Goal: Task Accomplishment & Management: Use online tool/utility

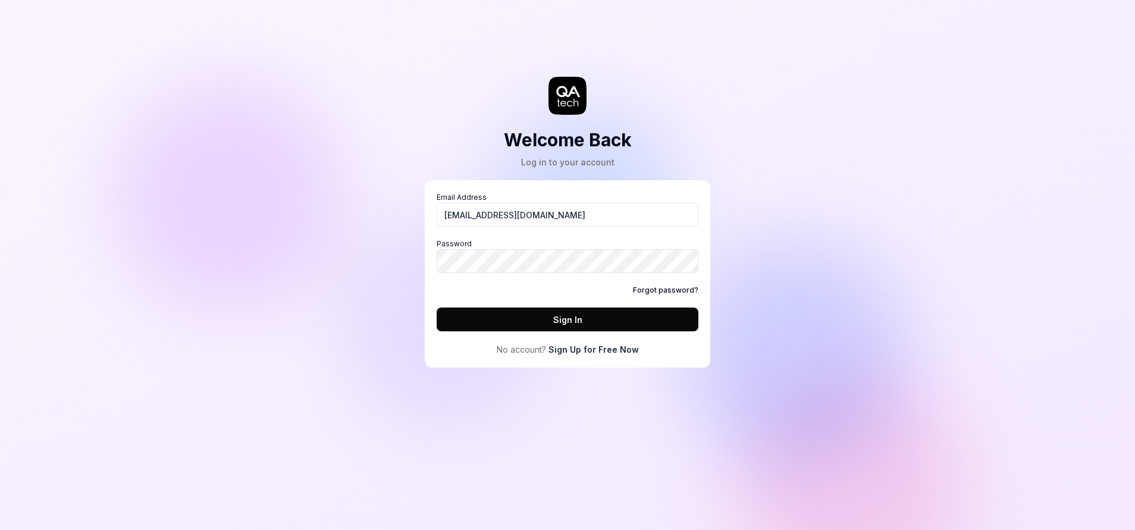
click at [506, 315] on button "Sign In" at bounding box center [567, 319] width 262 height 24
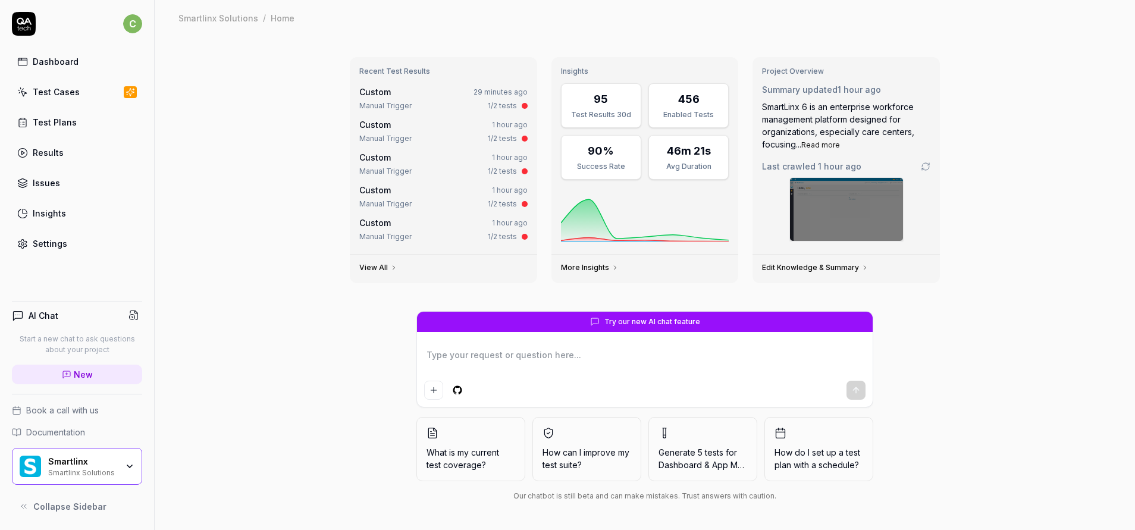
click at [80, 98] on link "Test Cases" at bounding box center [77, 91] width 130 height 23
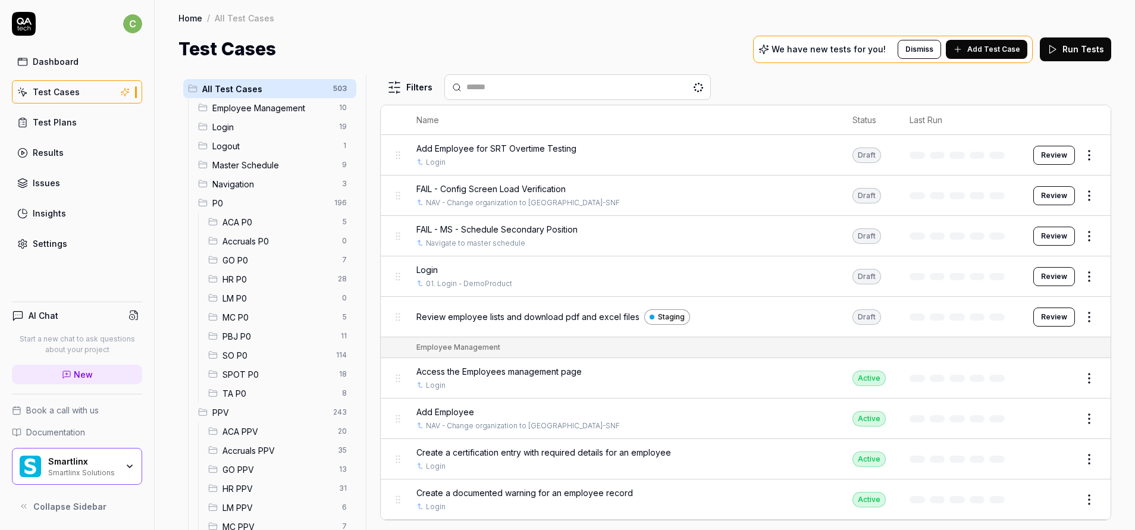
click at [259, 257] on span "GO P0" at bounding box center [278, 260] width 112 height 12
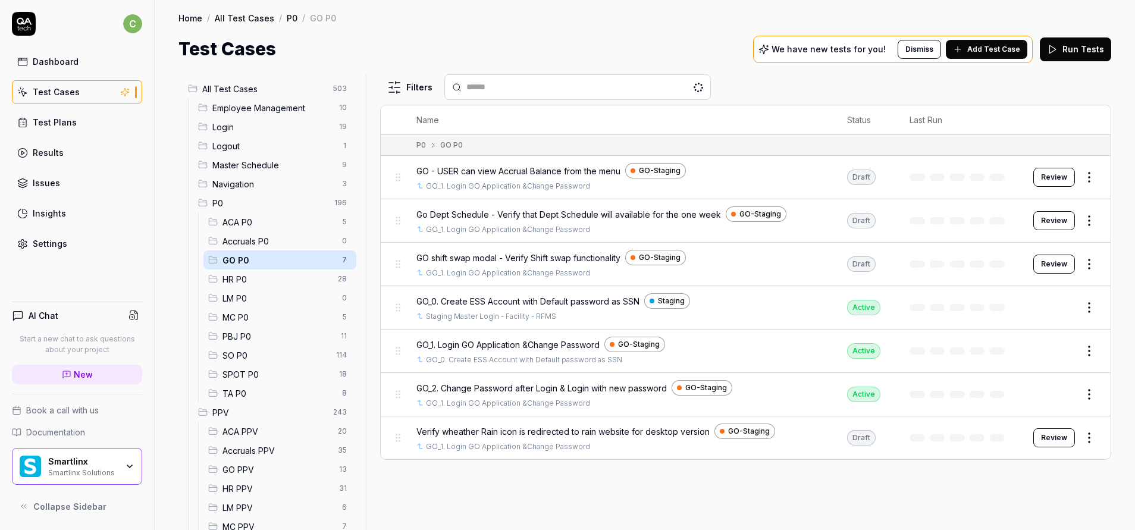
click at [1068, 351] on button "Edit" at bounding box center [1060, 350] width 29 height 19
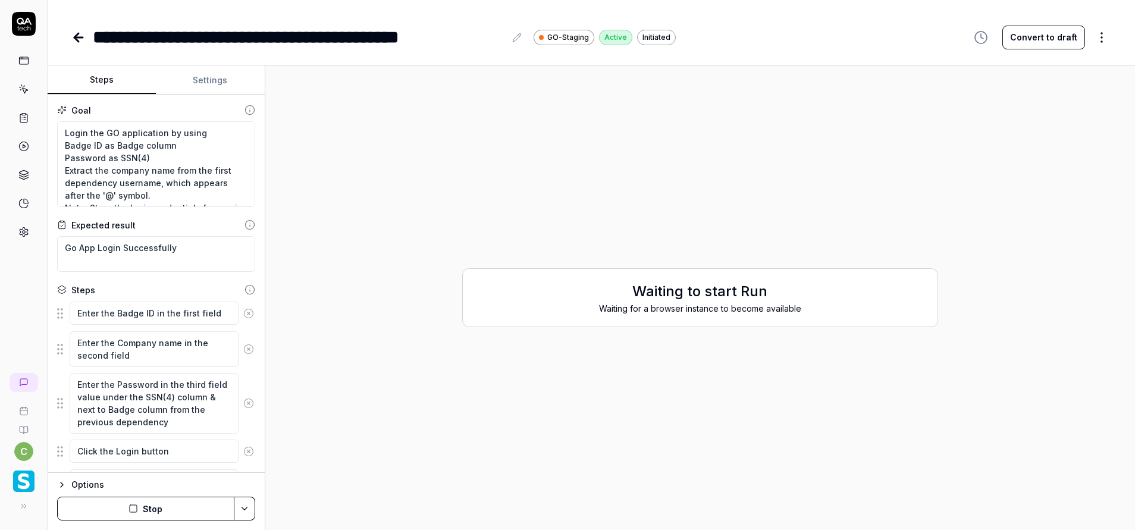
click at [161, 500] on button "Stop" at bounding box center [145, 509] width 177 height 24
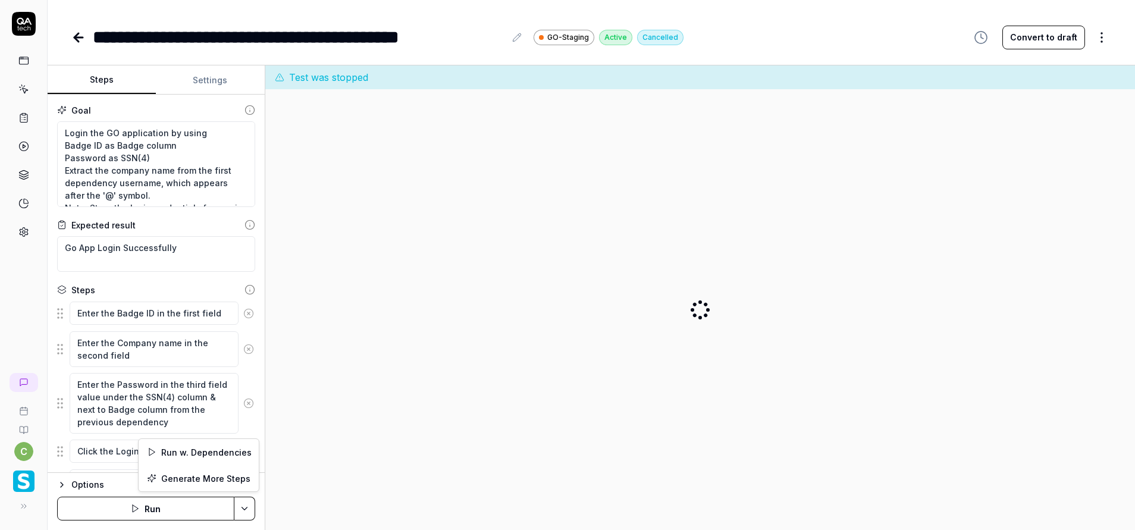
click at [238, 507] on html "**********" at bounding box center [567, 265] width 1135 height 530
click at [215, 454] on div "Run w. Dependencies" at bounding box center [199, 452] width 120 height 26
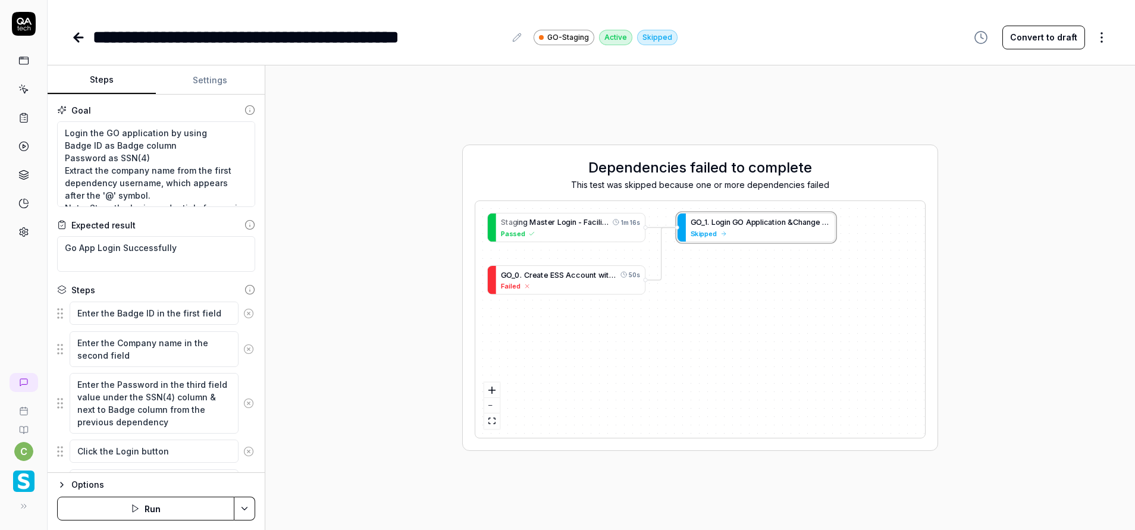
click at [18, 91] on icon at bounding box center [23, 89] width 11 height 11
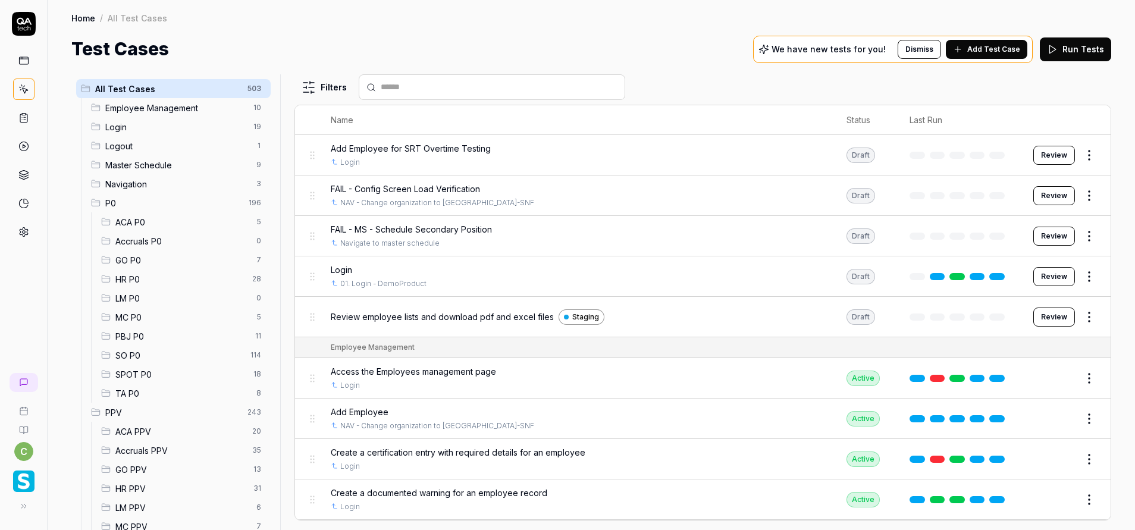
click at [140, 323] on div "MC P0 5" at bounding box center [183, 316] width 174 height 19
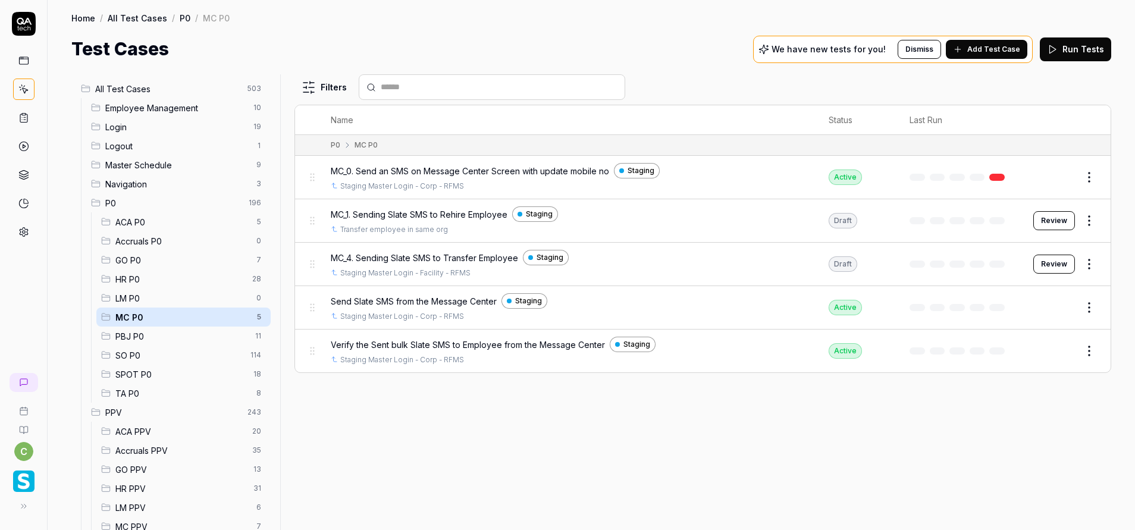
click at [1052, 271] on button "Review" at bounding box center [1054, 264] width 42 height 19
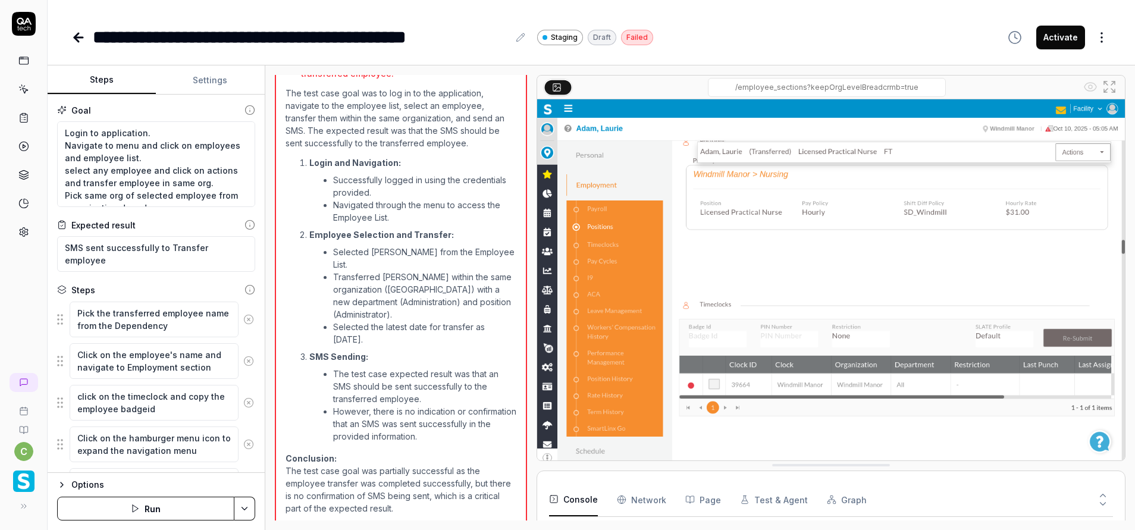
scroll to position [1916, 0]
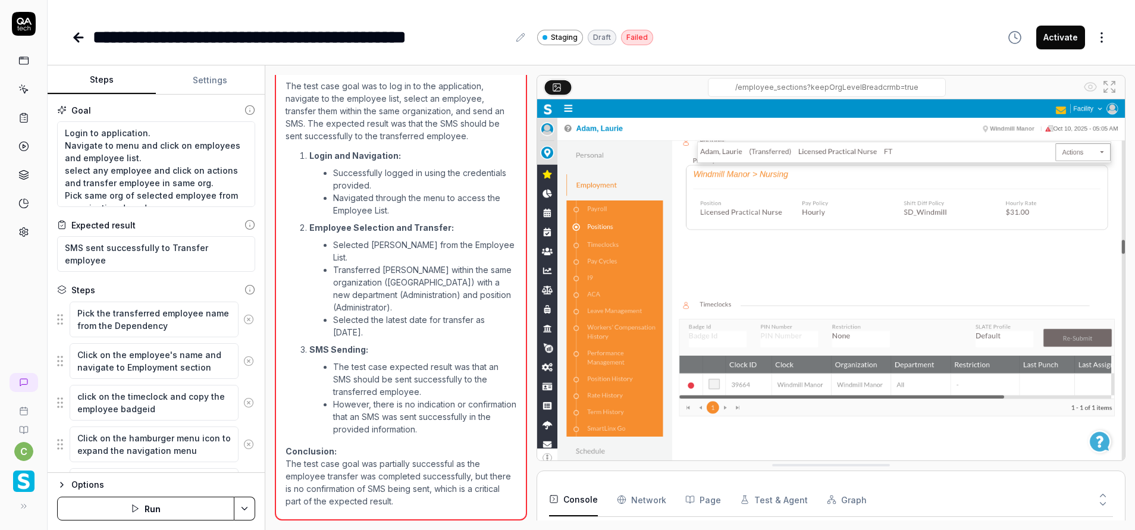
click at [249, 510] on html "**********" at bounding box center [567, 265] width 1135 height 530
click at [221, 453] on div "Run w. Dependencies" at bounding box center [199, 452] width 120 height 26
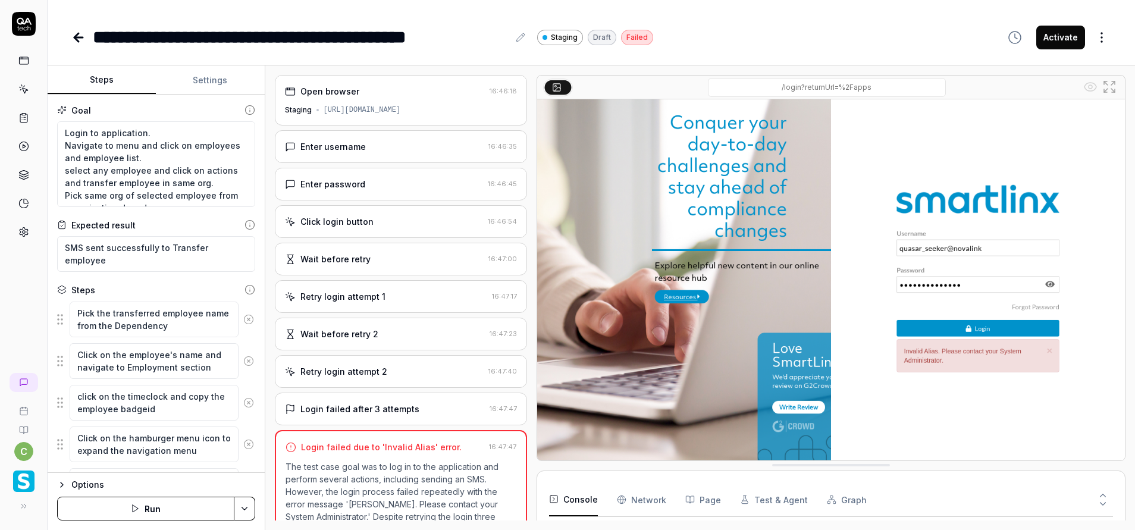
scroll to position [92, 0]
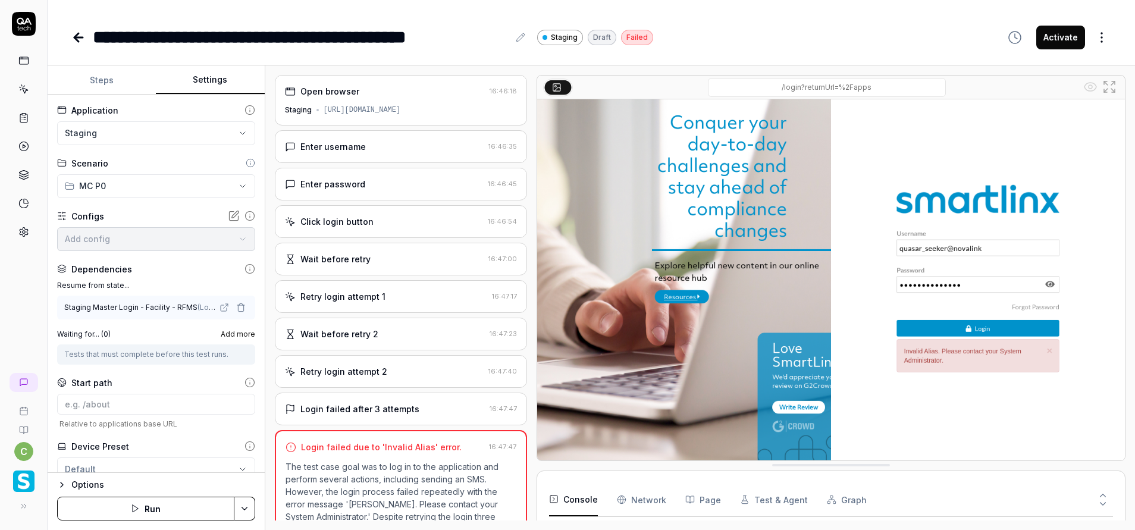
click at [206, 83] on button "Settings" at bounding box center [210, 80] width 108 height 29
click at [110, 82] on button "Steps" at bounding box center [102, 80] width 108 height 29
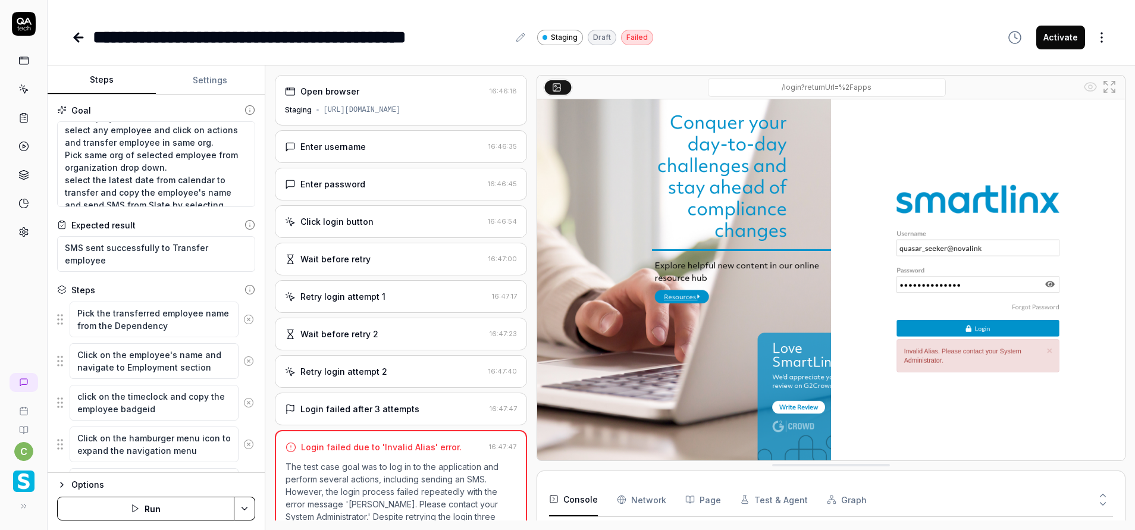
scroll to position [87, 0]
click at [203, 78] on button "Settings" at bounding box center [210, 80] width 108 height 29
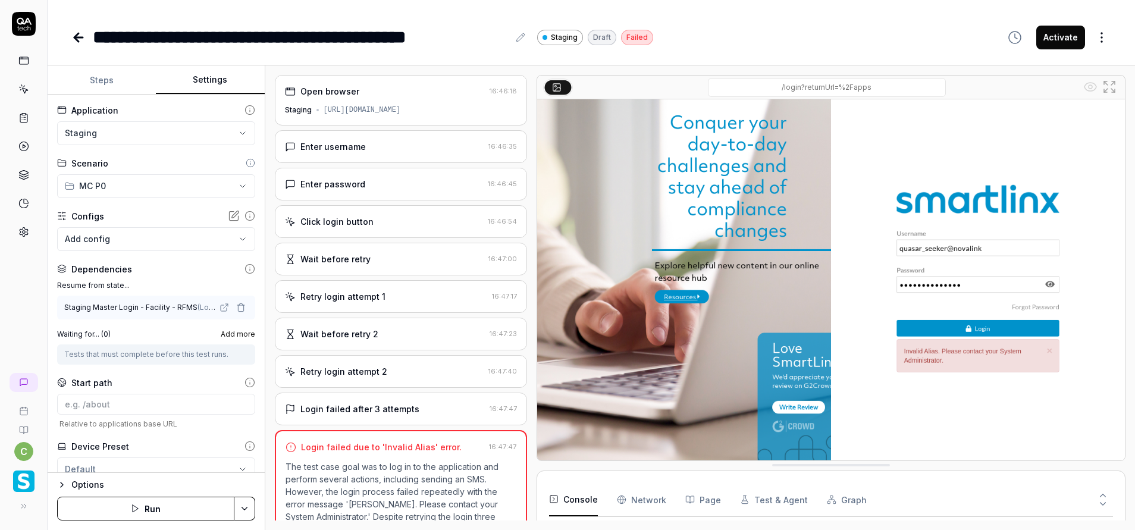
click at [92, 73] on button "Steps" at bounding box center [102, 80] width 108 height 29
type textarea "*"
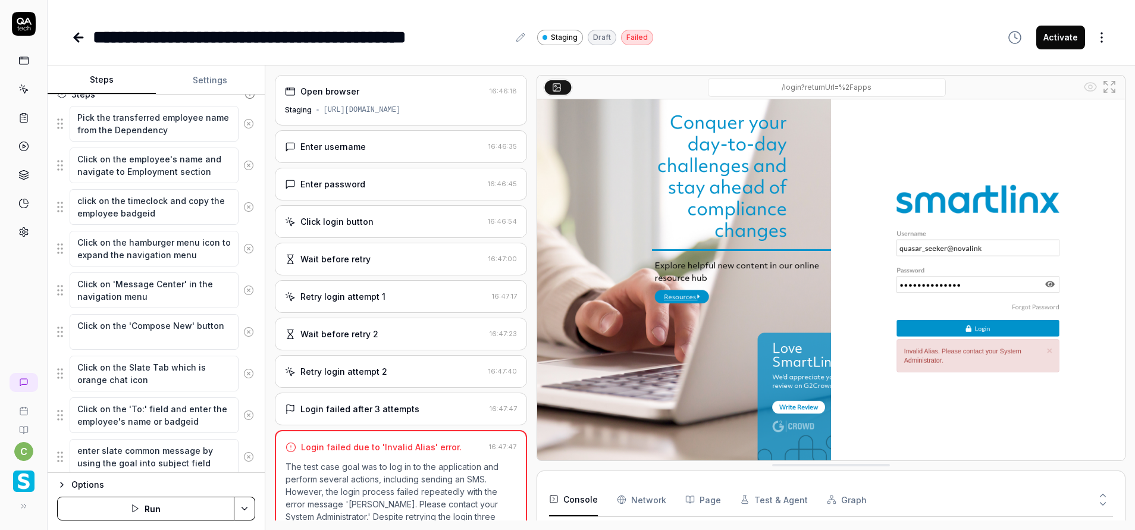
scroll to position [0, 0]
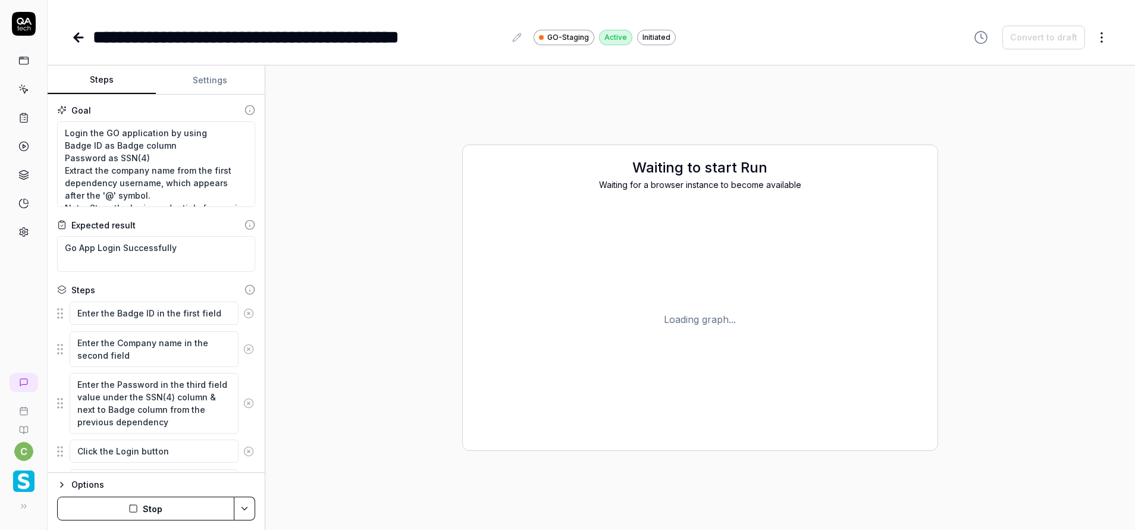
click at [379, 127] on div "Waiting to start Run Waiting for a browser instance to become available Loading…" at bounding box center [700, 297] width 850 height 445
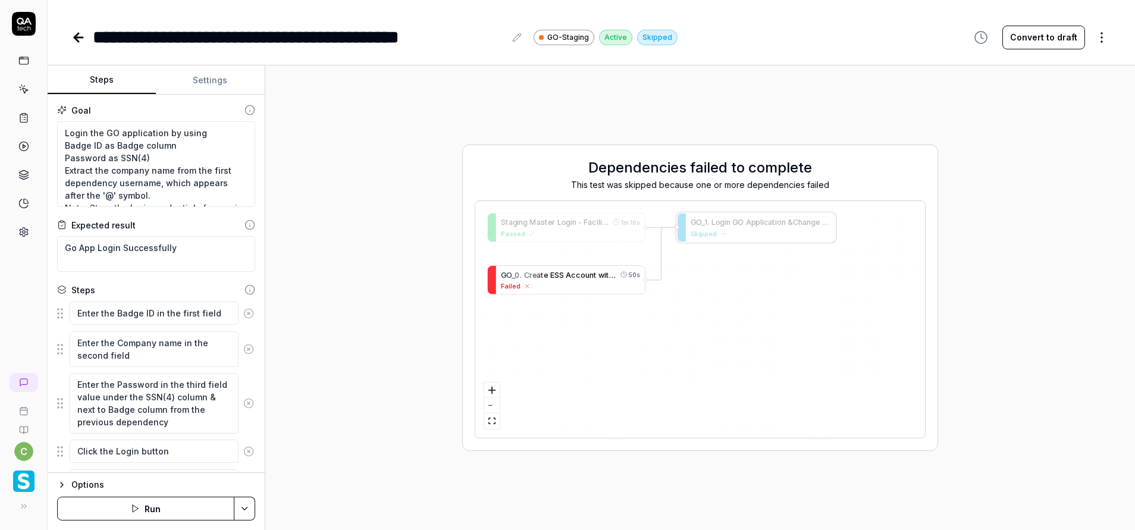
click at [526, 275] on span "C" at bounding box center [525, 274] width 5 height 9
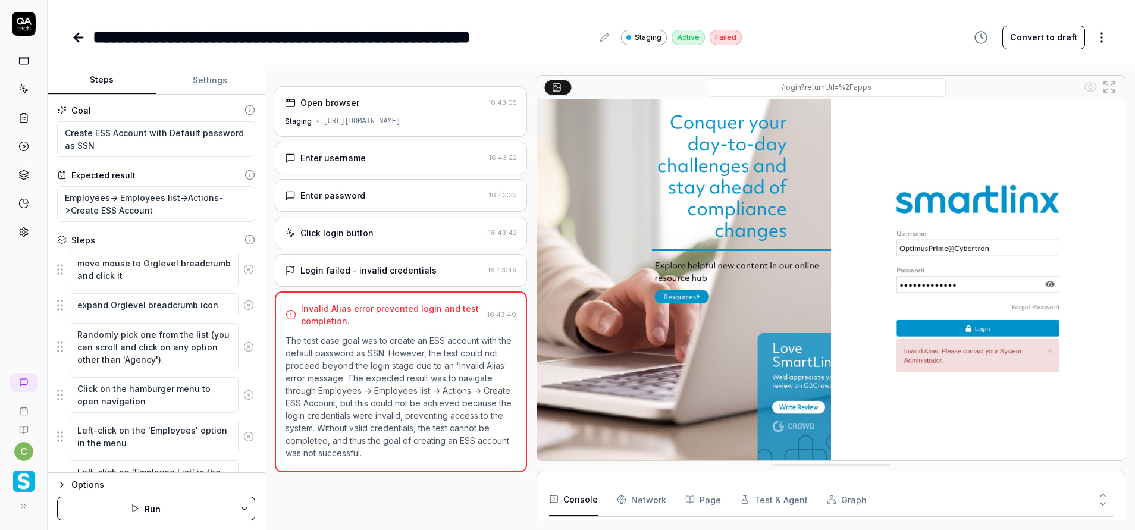
scroll to position [44, 0]
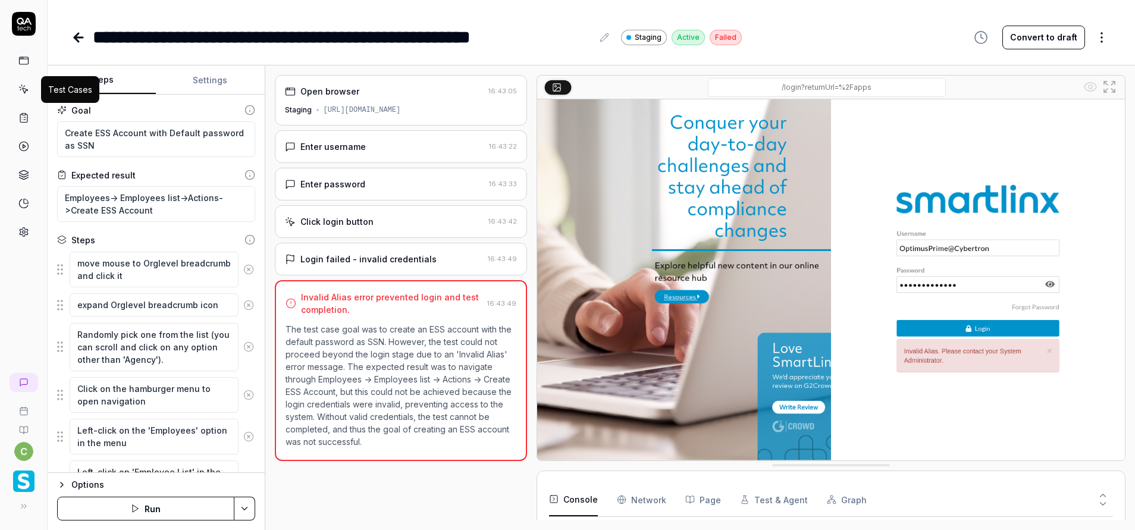
drag, startPoint x: 19, startPoint y: 94, endPoint x: 19, endPoint y: 101, distance: 7.1
click at [19, 94] on icon at bounding box center [23, 89] width 11 height 11
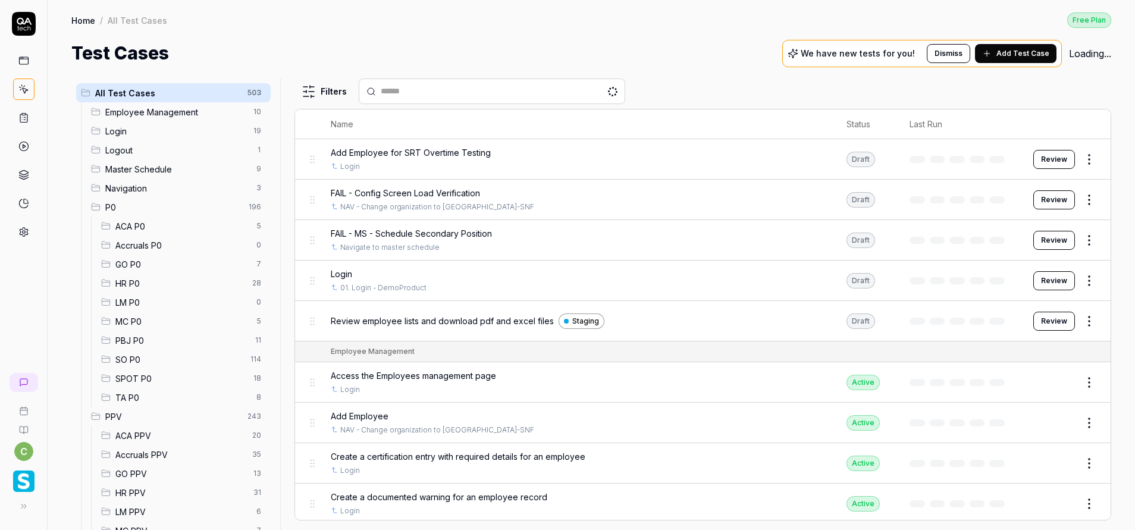
click at [164, 259] on span "GO P0" at bounding box center [182, 264] width 134 height 12
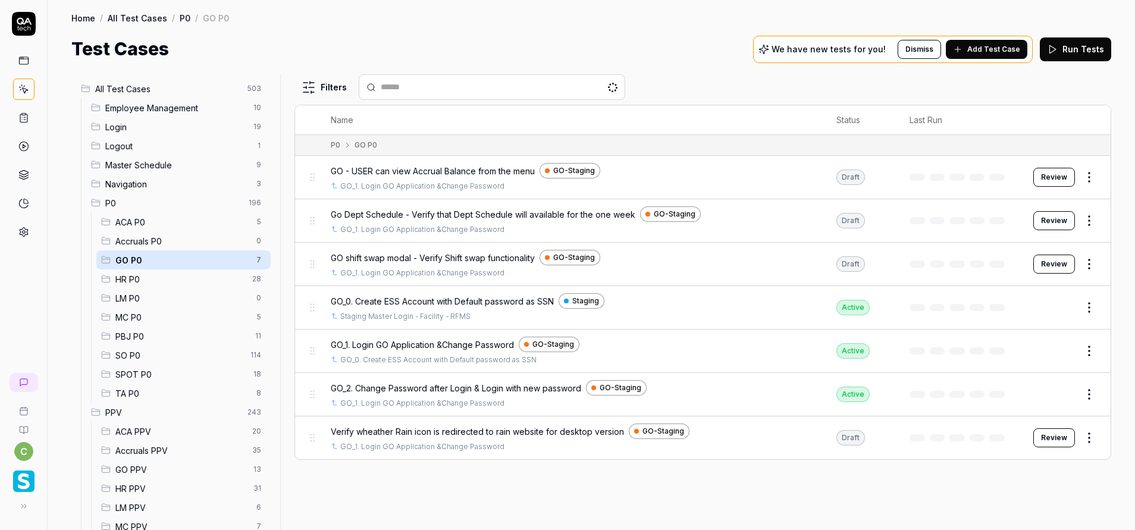
click at [1061, 432] on button "Review" at bounding box center [1054, 437] width 42 height 19
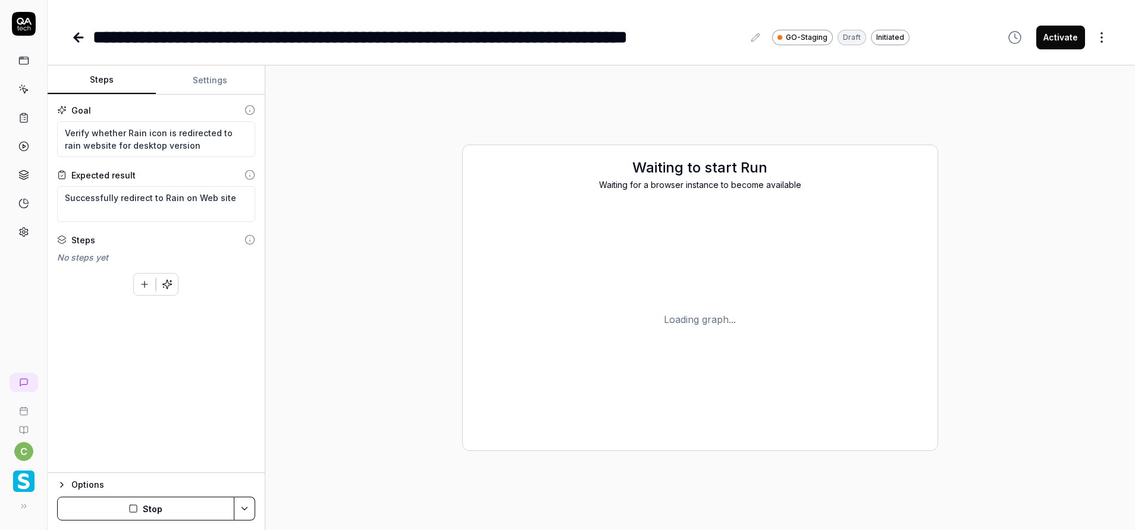
click at [201, 509] on button "Stop" at bounding box center [145, 509] width 177 height 24
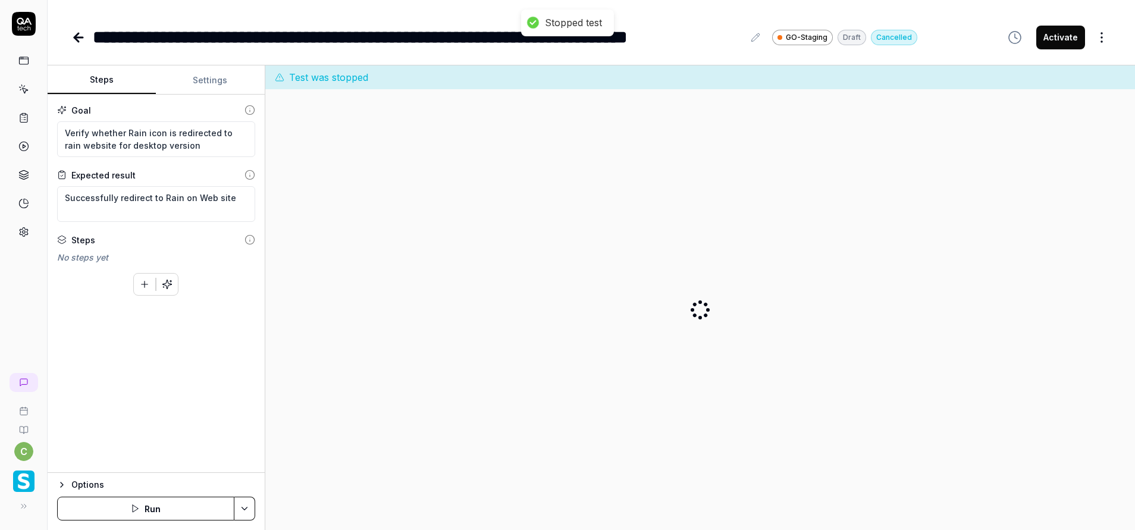
click at [244, 511] on html "**********" at bounding box center [567, 265] width 1135 height 530
click at [221, 455] on div "Run w. Dependencies" at bounding box center [199, 452] width 120 height 26
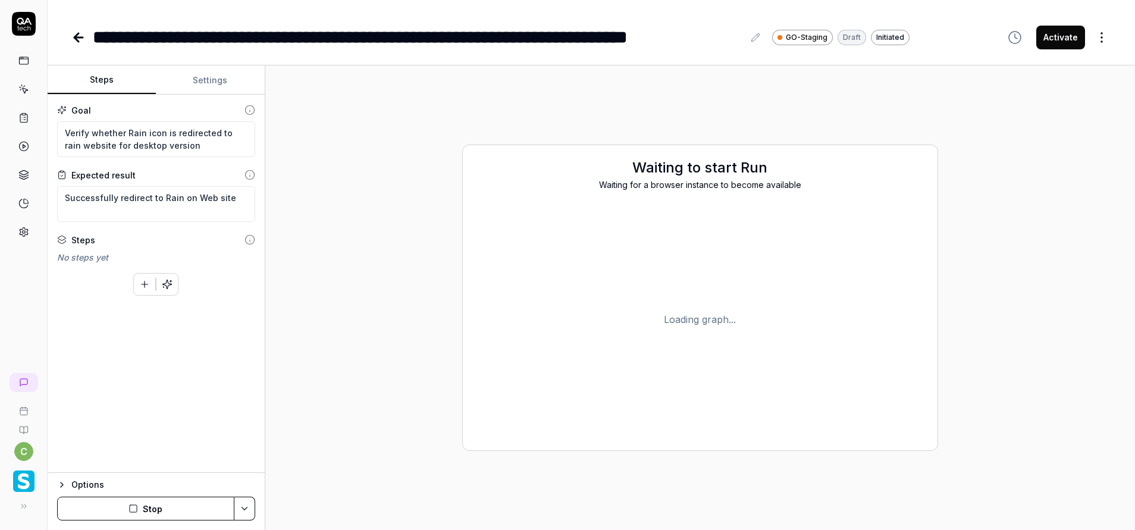
type textarea "*"
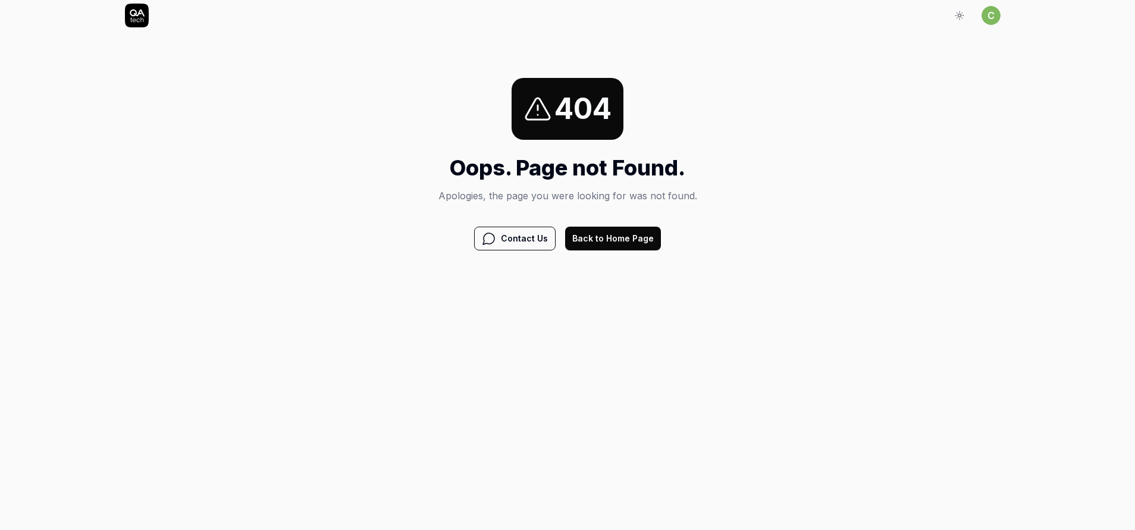
drag, startPoint x: 591, startPoint y: 215, endPoint x: 593, endPoint y: 227, distance: 12.7
click at [590, 215] on div "404 Oops. Page not Found. Apologies, the page you were looking for was not foun…" at bounding box center [567, 164] width 259 height 172
click at [593, 228] on button "Back to Home Page" at bounding box center [613, 239] width 96 height 24
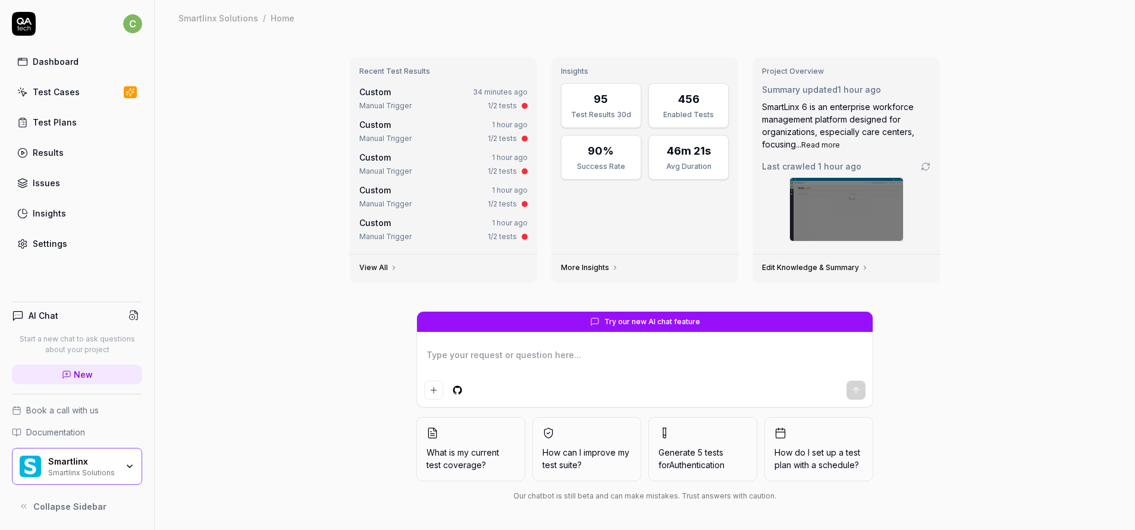
click at [100, 93] on link "Test Cases" at bounding box center [77, 91] width 130 height 23
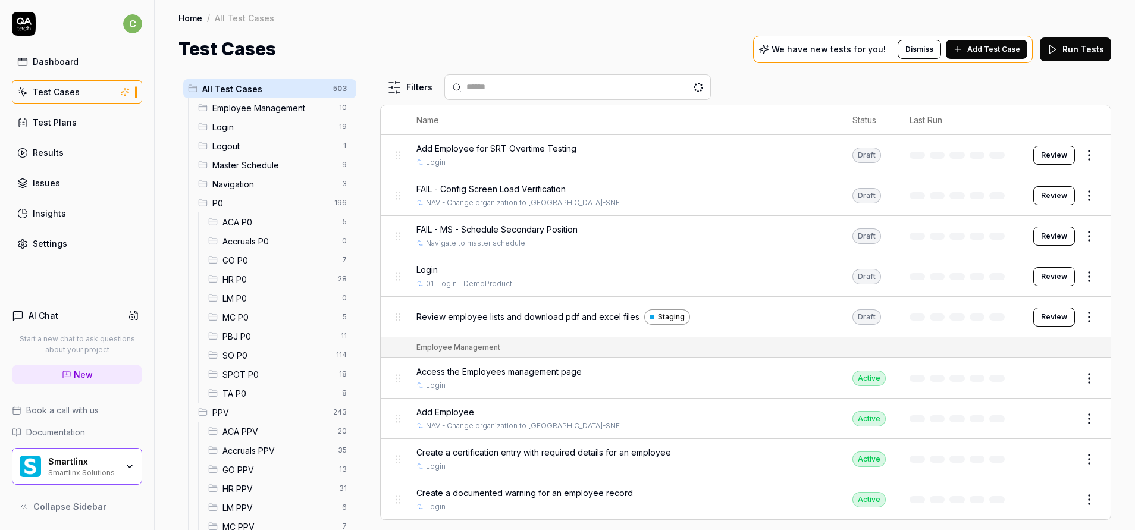
click at [248, 258] on span "GO P0" at bounding box center [278, 260] width 112 height 12
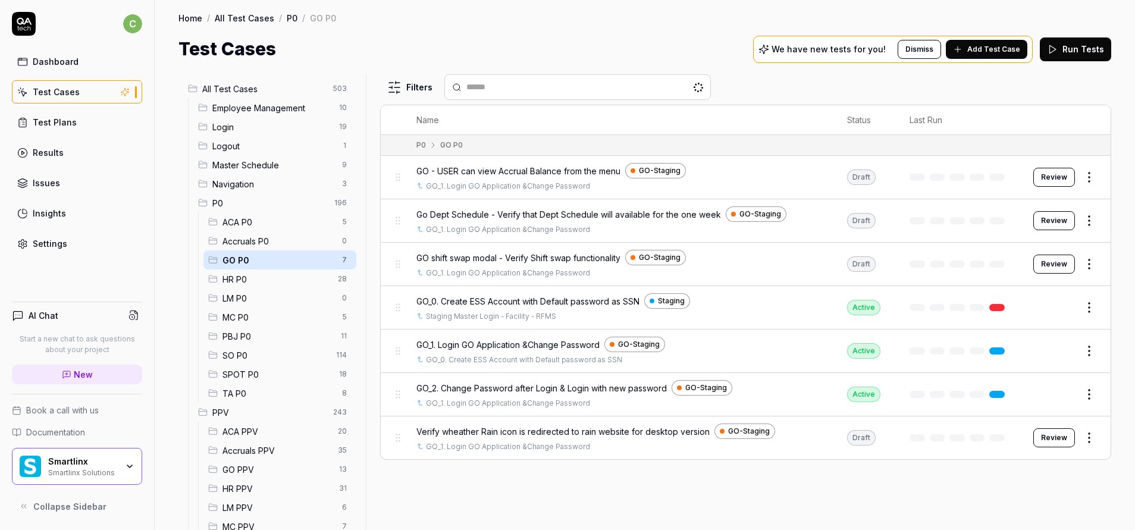
click at [1044, 442] on button "Review" at bounding box center [1054, 437] width 42 height 19
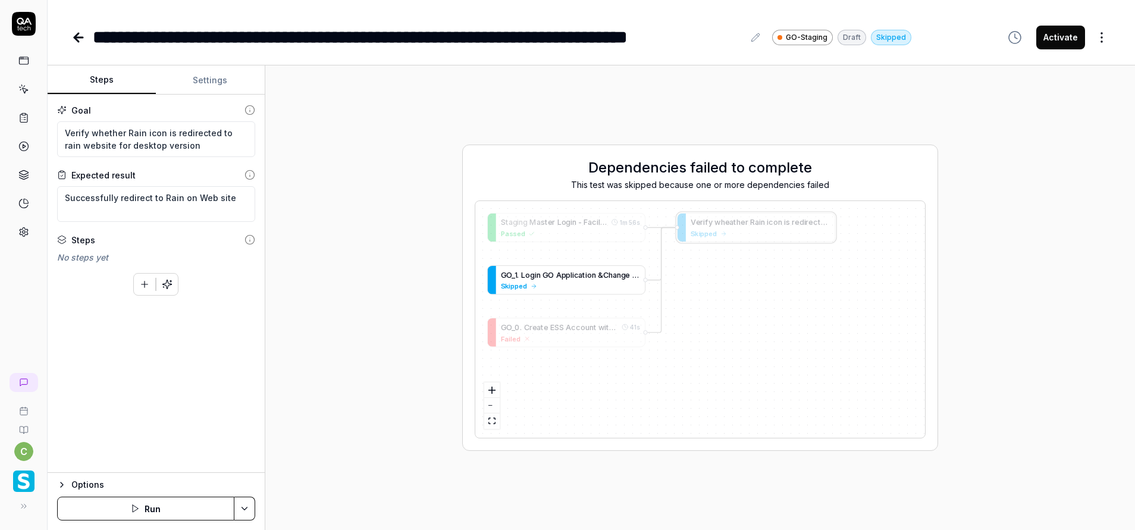
click at [554, 275] on span "O" at bounding box center [551, 274] width 6 height 9
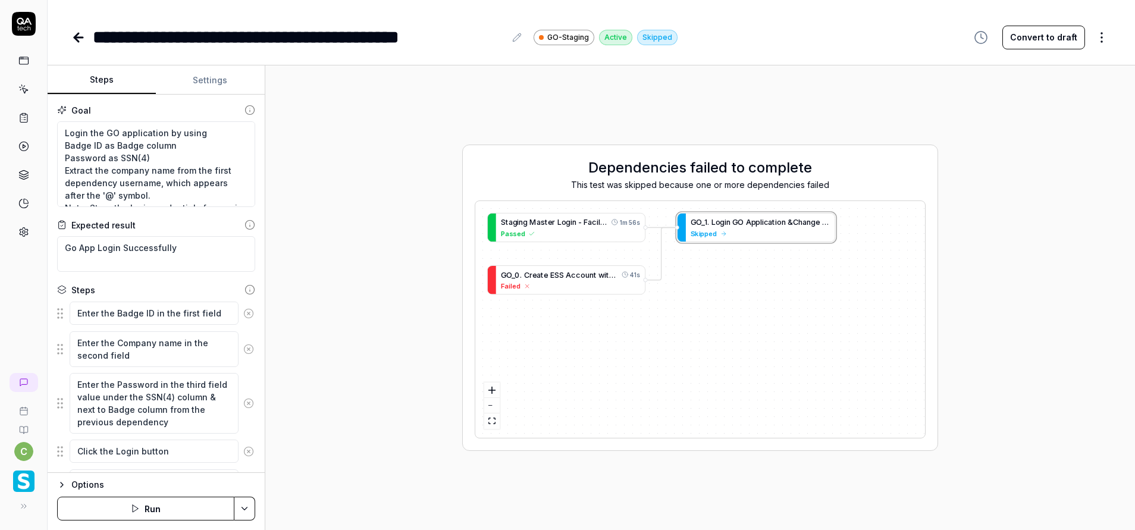
click at [74, 12] on div "**********" at bounding box center [591, 25] width 1087 height 51
click at [71, 32] on div "**********" at bounding box center [591, 25] width 1087 height 51
click at [77, 42] on icon at bounding box center [78, 37] width 14 height 14
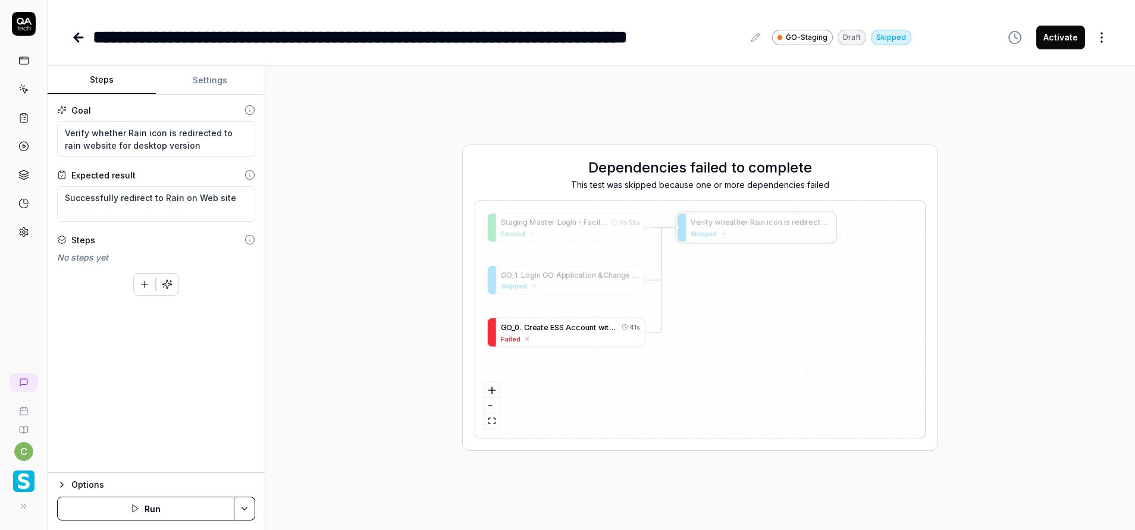
click at [576, 328] on span "c" at bounding box center [578, 326] width 5 height 9
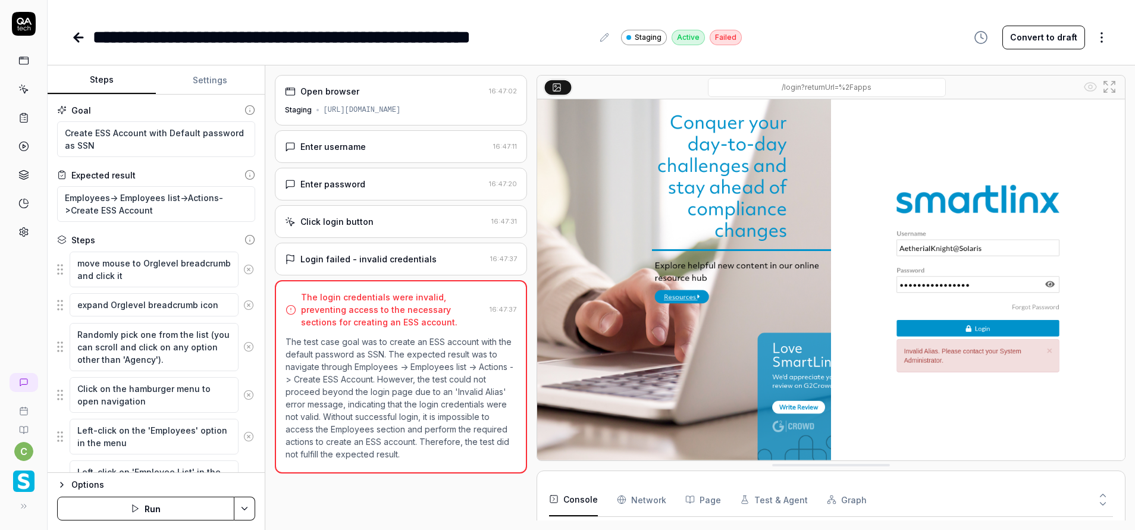
scroll to position [44, 0]
click at [397, 146] on div "Enter username" at bounding box center [386, 146] width 203 height 12
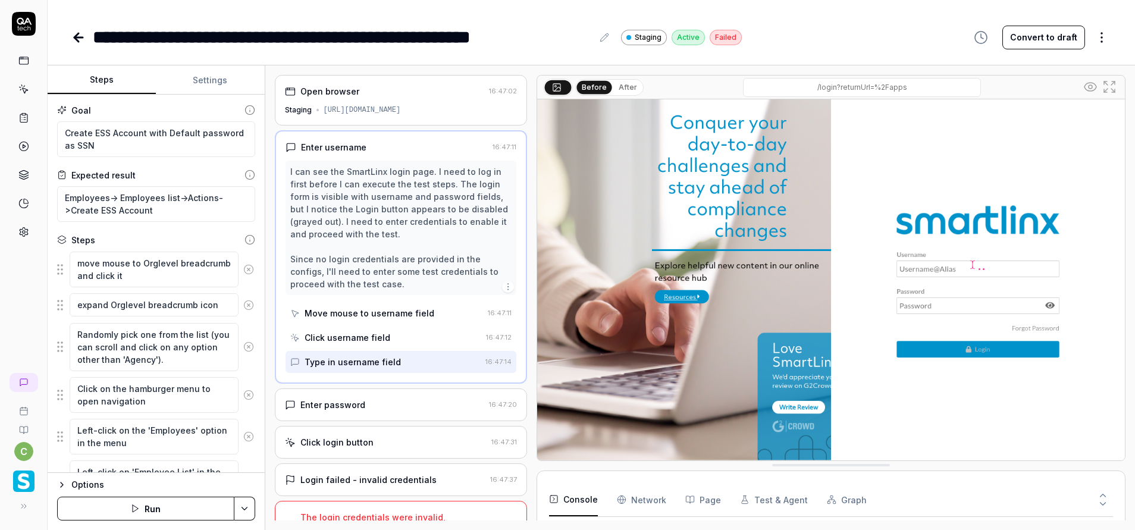
click at [403, 407] on div "Enter password" at bounding box center [384, 404] width 199 height 12
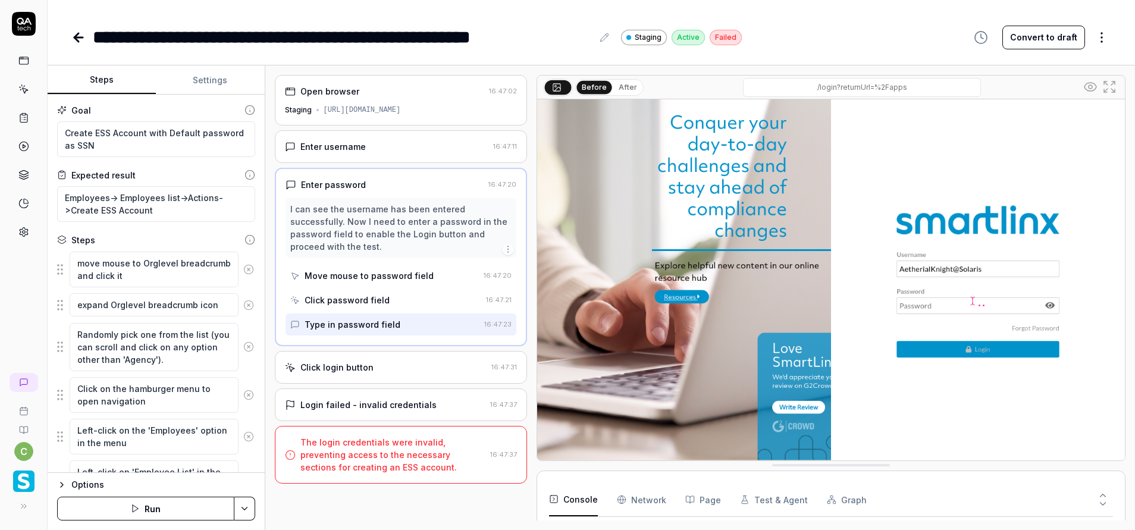
click at [210, 78] on button "Settings" at bounding box center [210, 80] width 108 height 29
type textarea "*"
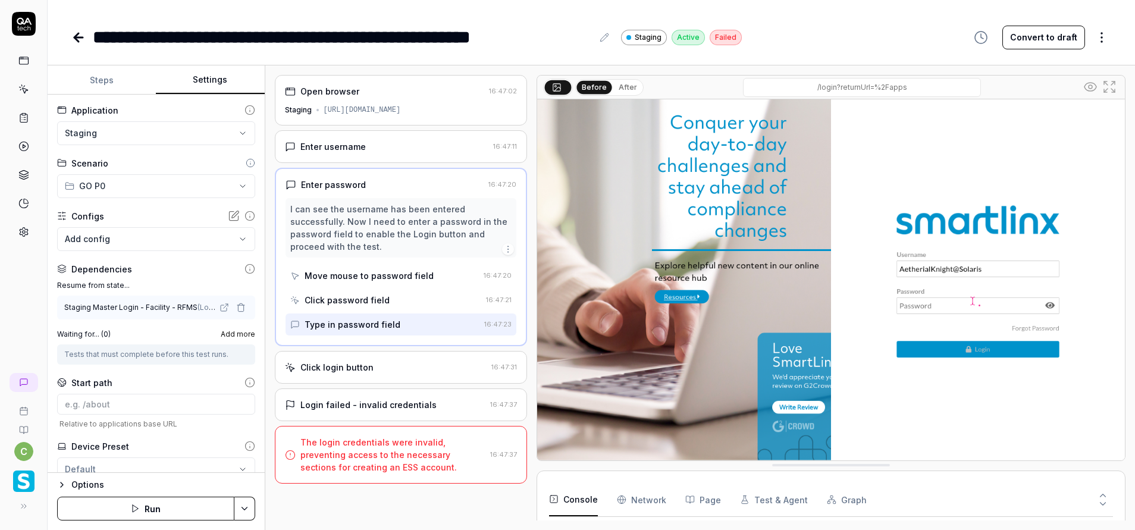
click at [128, 244] on body "**********" at bounding box center [567, 265] width 1135 height 530
click at [150, 215] on html "**********" at bounding box center [567, 265] width 1135 height 530
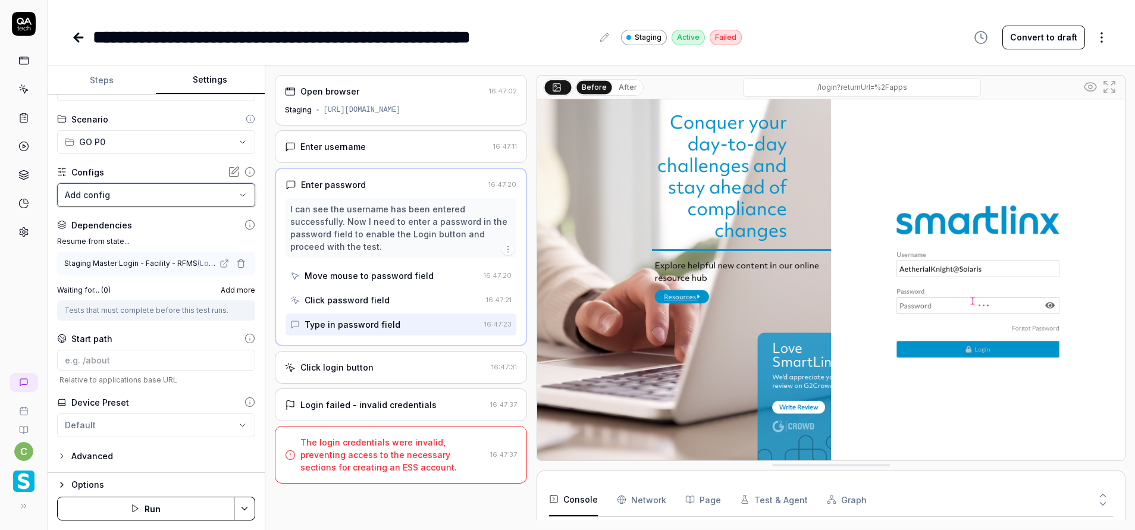
scroll to position [0, 0]
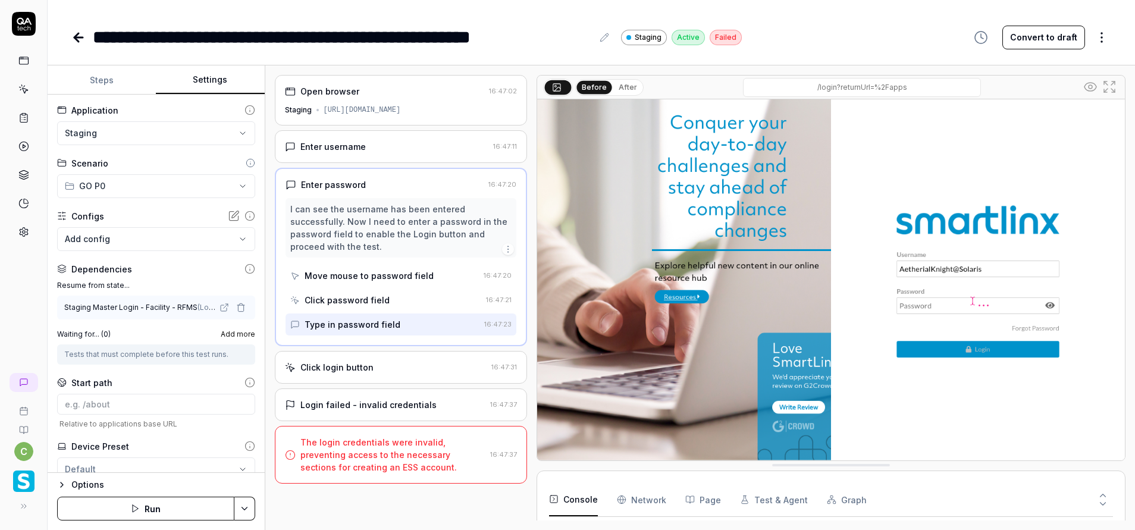
click at [122, 187] on html "**********" at bounding box center [567, 265] width 1135 height 530
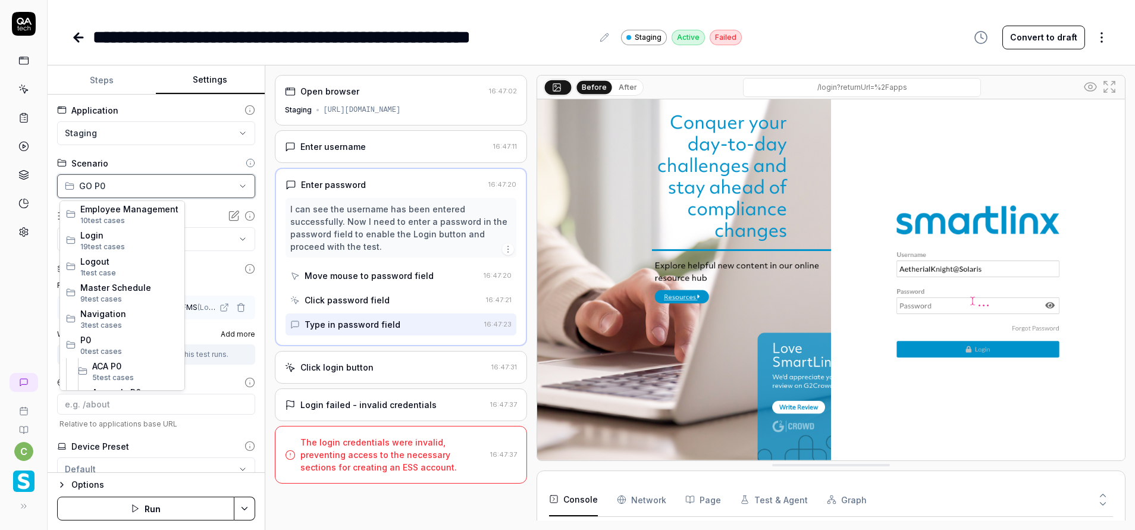
click at [127, 181] on html "**********" at bounding box center [567, 265] width 1135 height 530
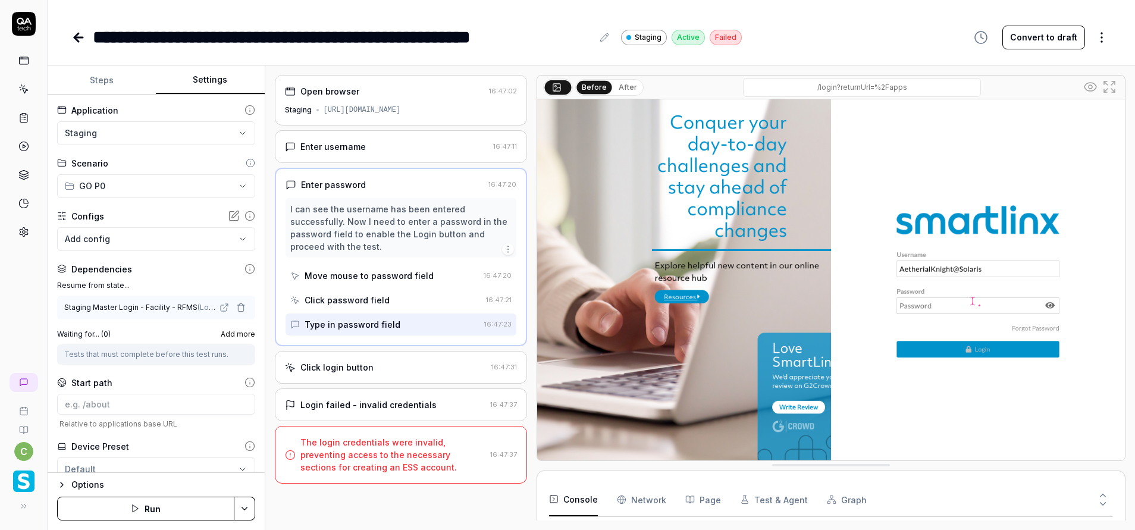
click at [152, 141] on html "**********" at bounding box center [567, 265] width 1135 height 530
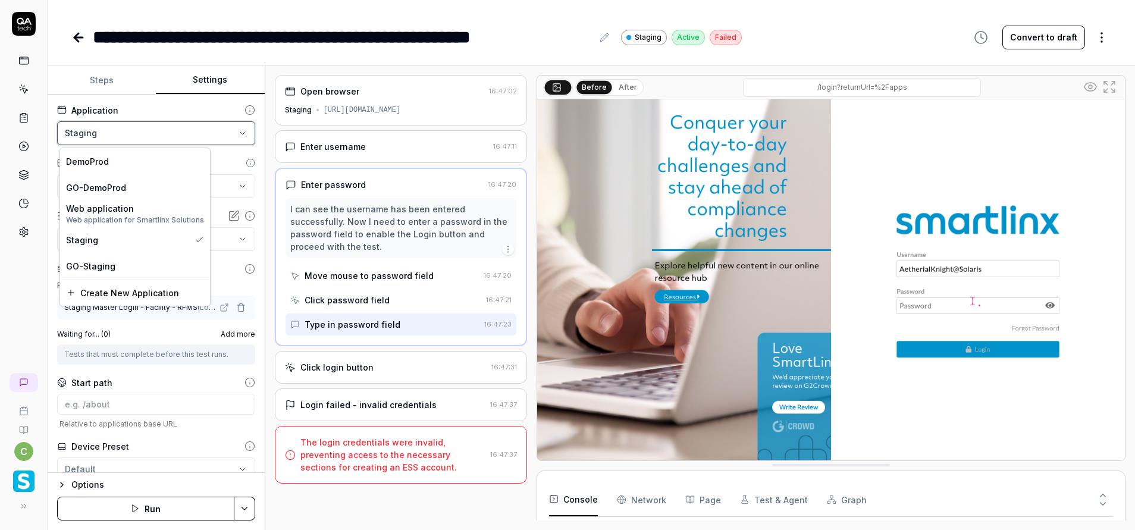
click at [220, 166] on html "**********" at bounding box center [567, 265] width 1135 height 530
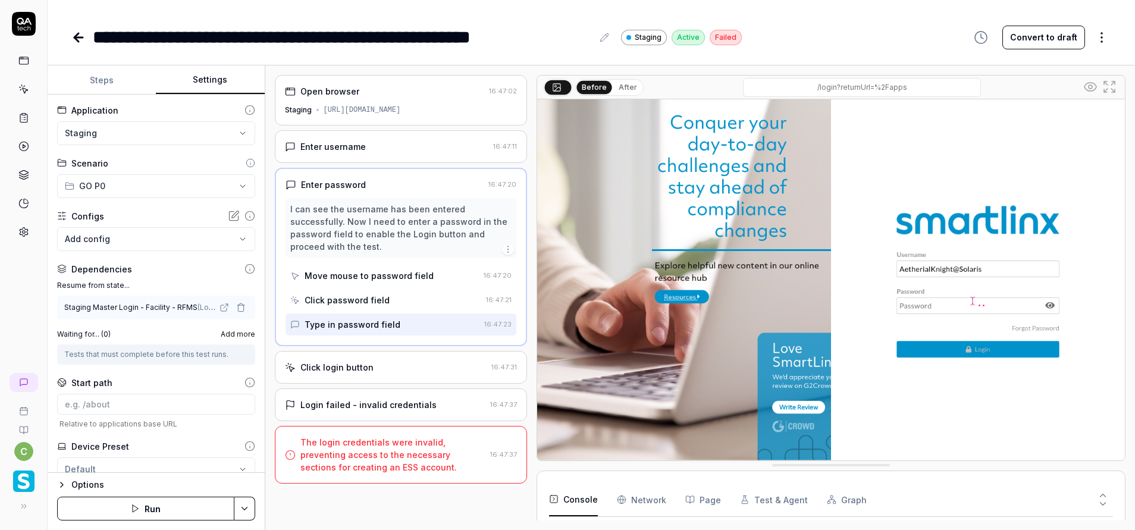
click at [130, 508] on icon "button" at bounding box center [135, 509] width 10 height 10
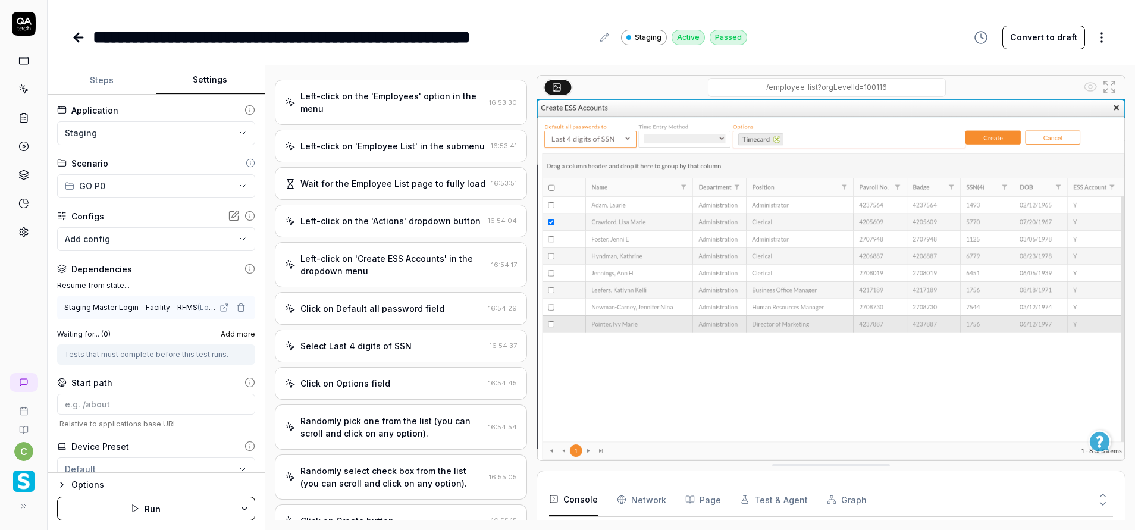
scroll to position [442, 0]
